Goal: Navigation & Orientation: Find specific page/section

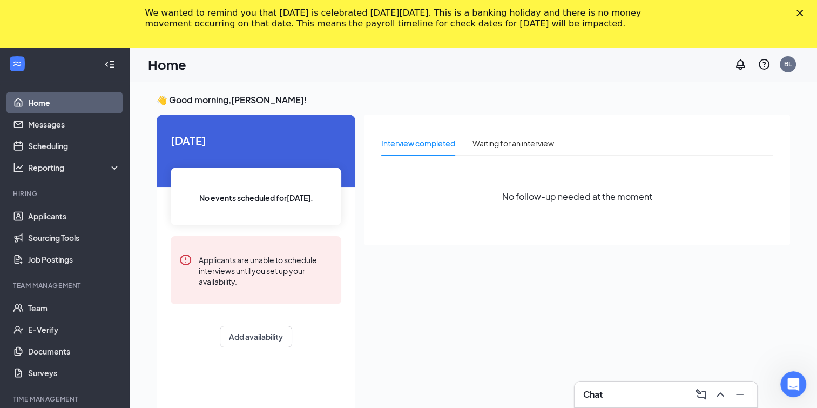
click at [803, 11] on polygon "Close" at bounding box center [800, 13] width 6 height 6
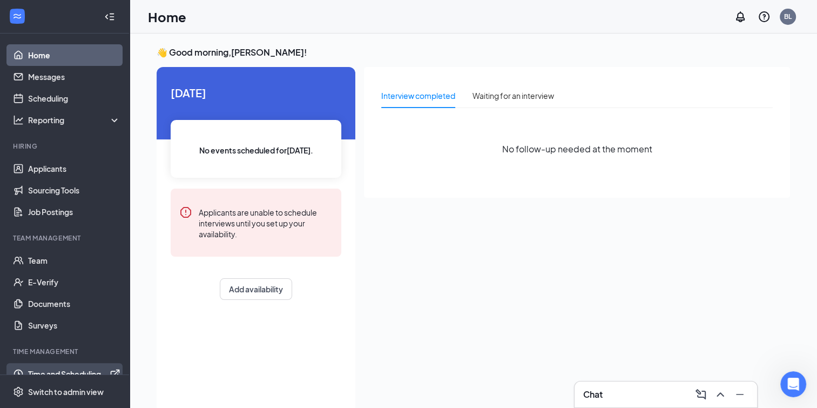
click at [85, 369] on link "Time and Scheduling" at bounding box center [74, 374] width 92 height 22
